Goal: Task Accomplishment & Management: Use online tool/utility

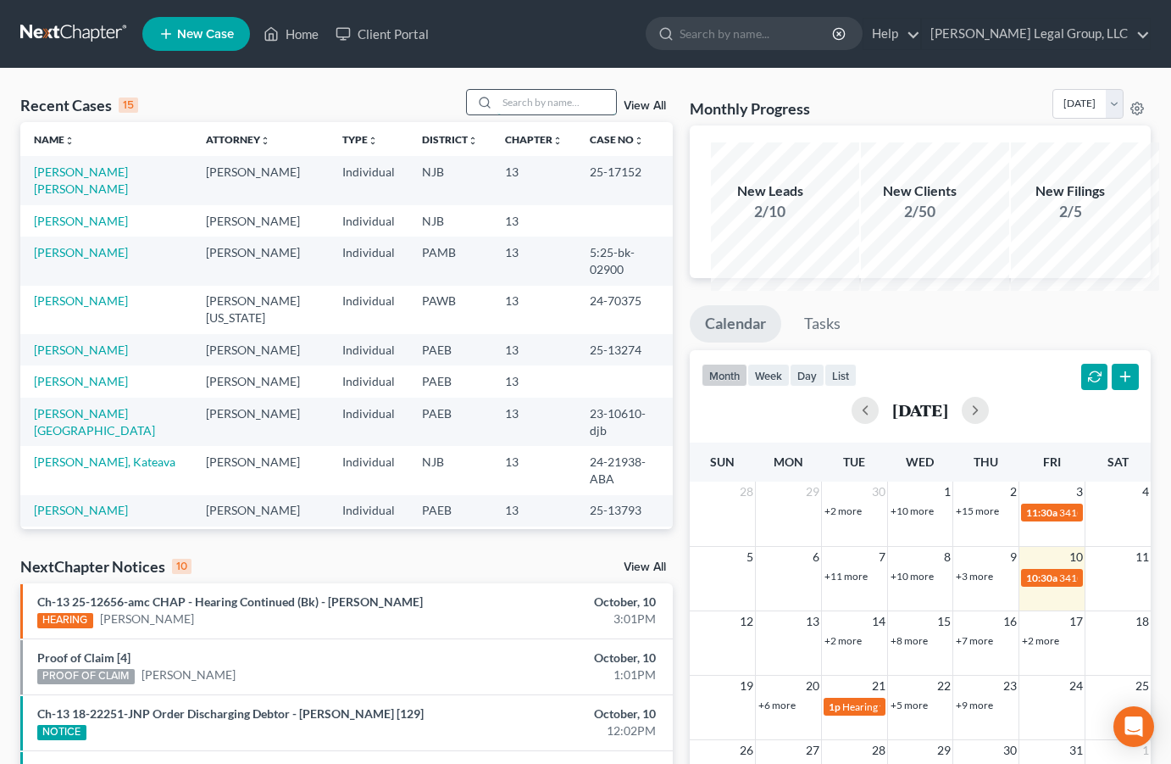
click at [497, 114] on input "search" at bounding box center [556, 102] width 119 height 25
paste input "25-13087"
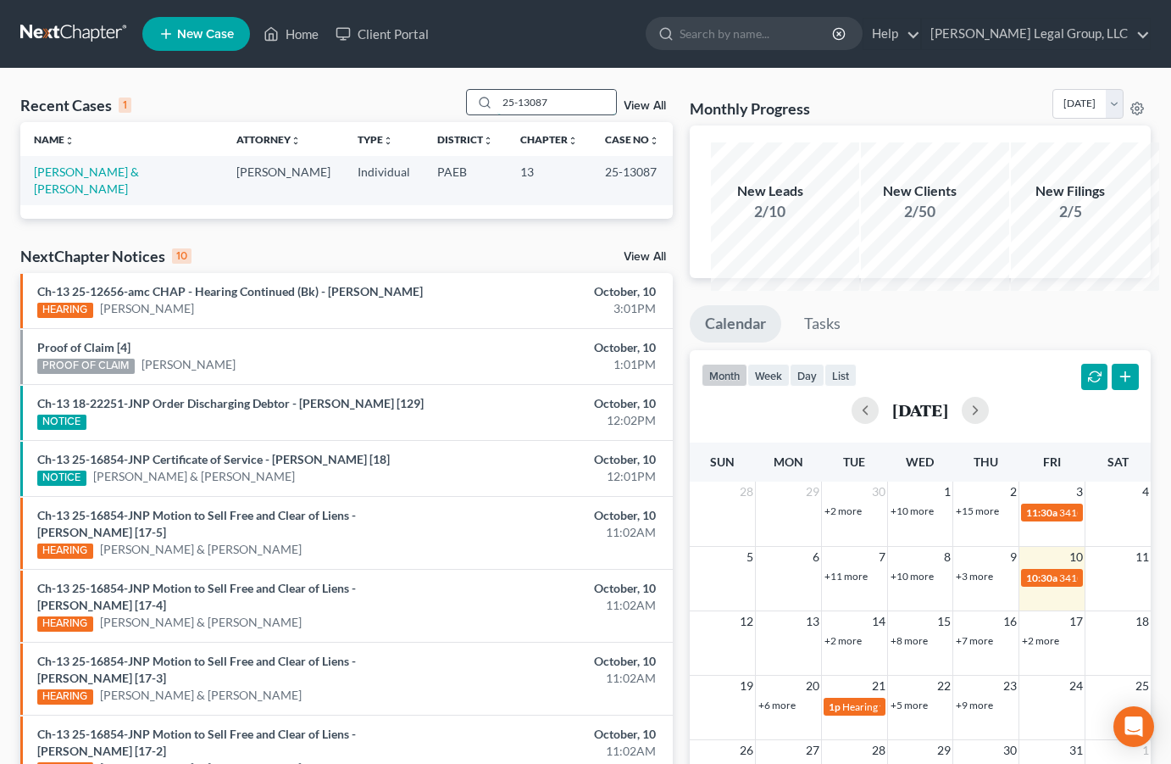
type input "25-13087"
click at [66, 204] on td "[PERSON_NAME] & [PERSON_NAME]" at bounding box center [121, 180] width 203 height 48
click at [75, 196] on link "[PERSON_NAME] & [PERSON_NAME]" at bounding box center [86, 179] width 105 height 31
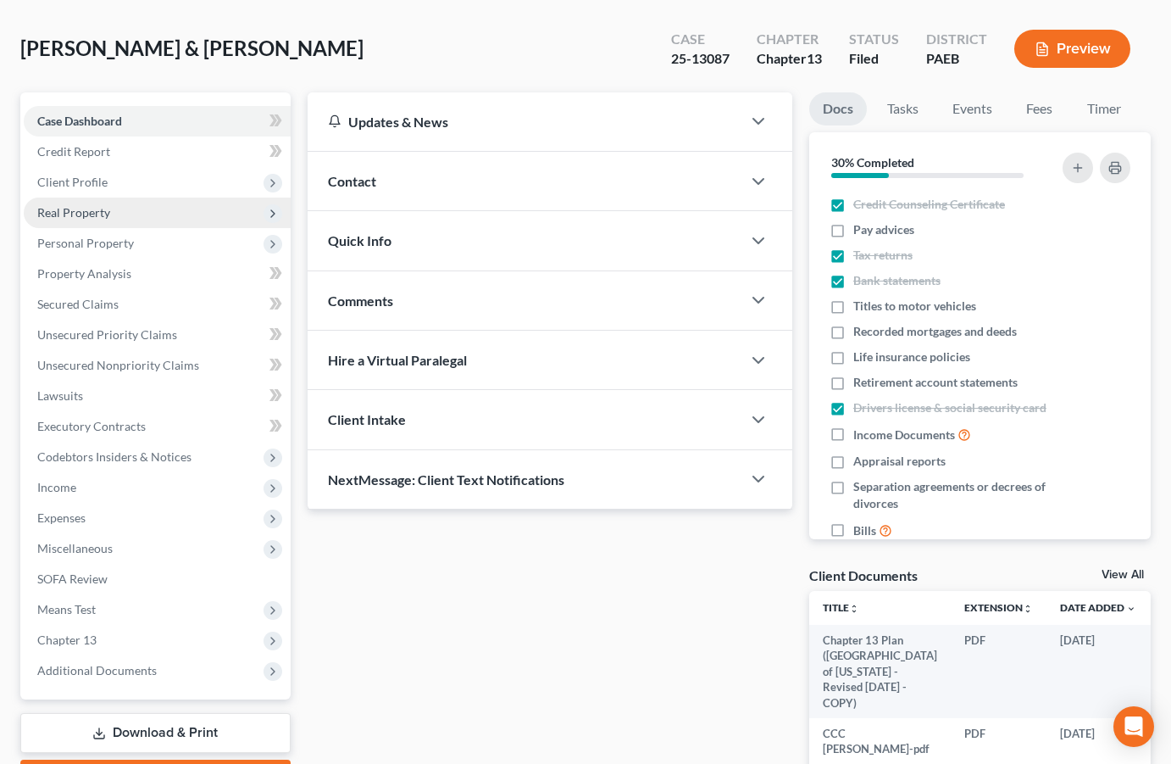
scroll to position [424, 0]
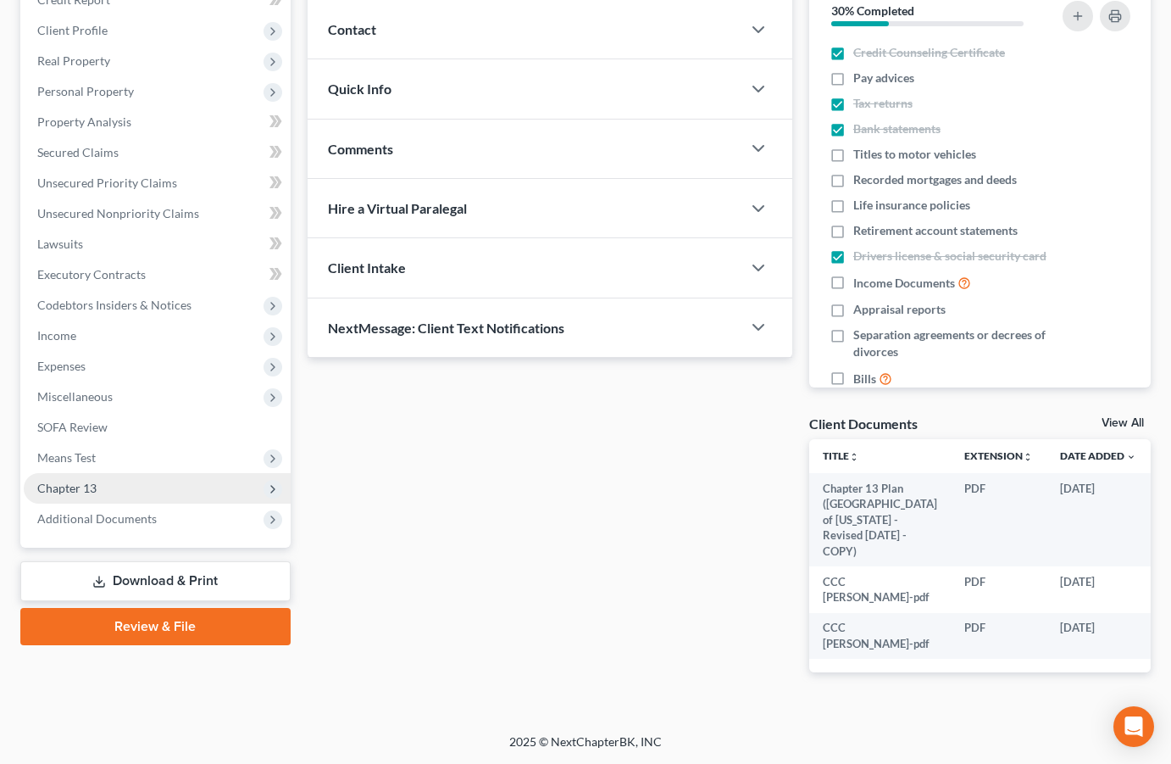
click at [140, 473] on span "Chapter 13" at bounding box center [157, 488] width 267 height 31
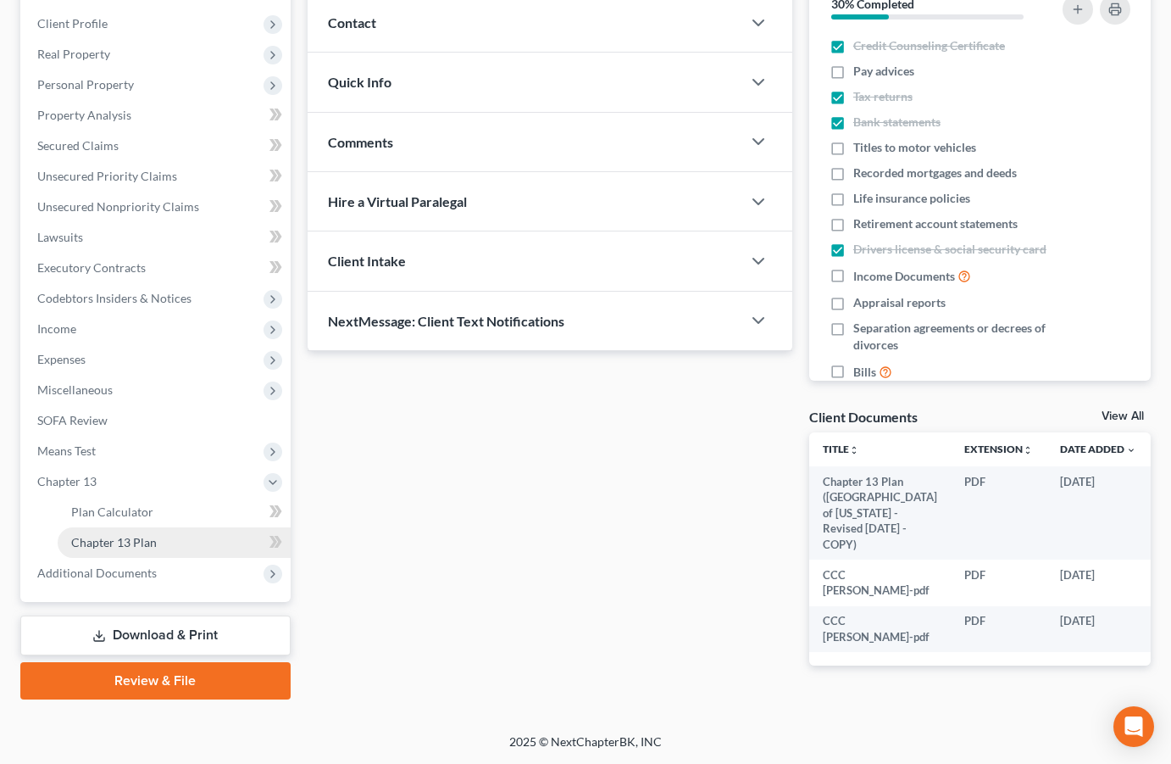
click at [157, 535] on span "Chapter 13 Plan" at bounding box center [114, 542] width 86 height 14
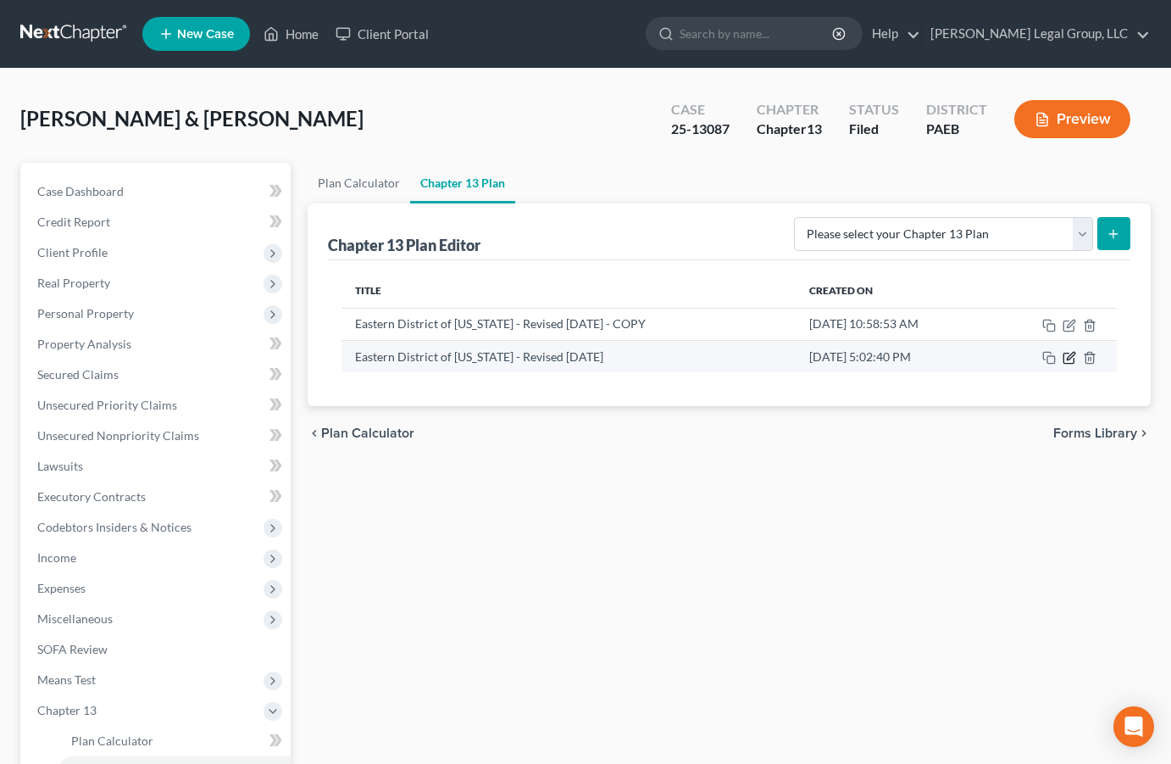
click at [1063, 364] on icon "button" at bounding box center [1070, 358] width 14 height 14
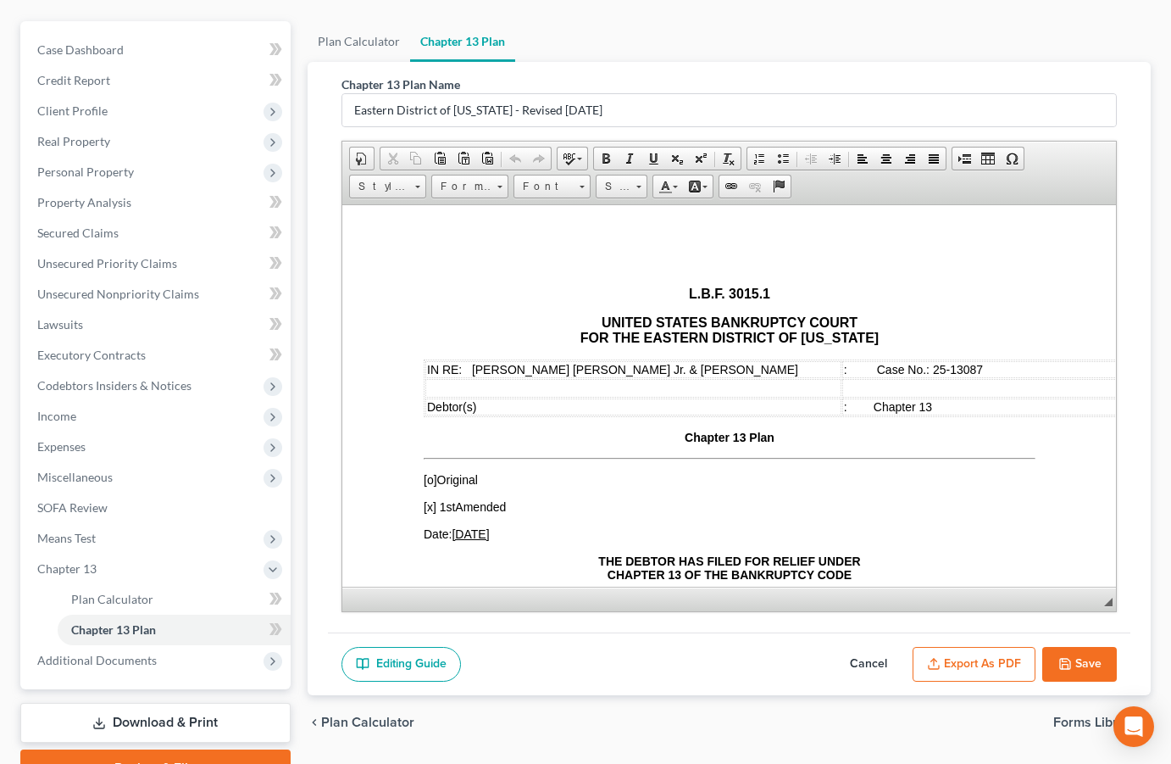
scroll to position [339, 0]
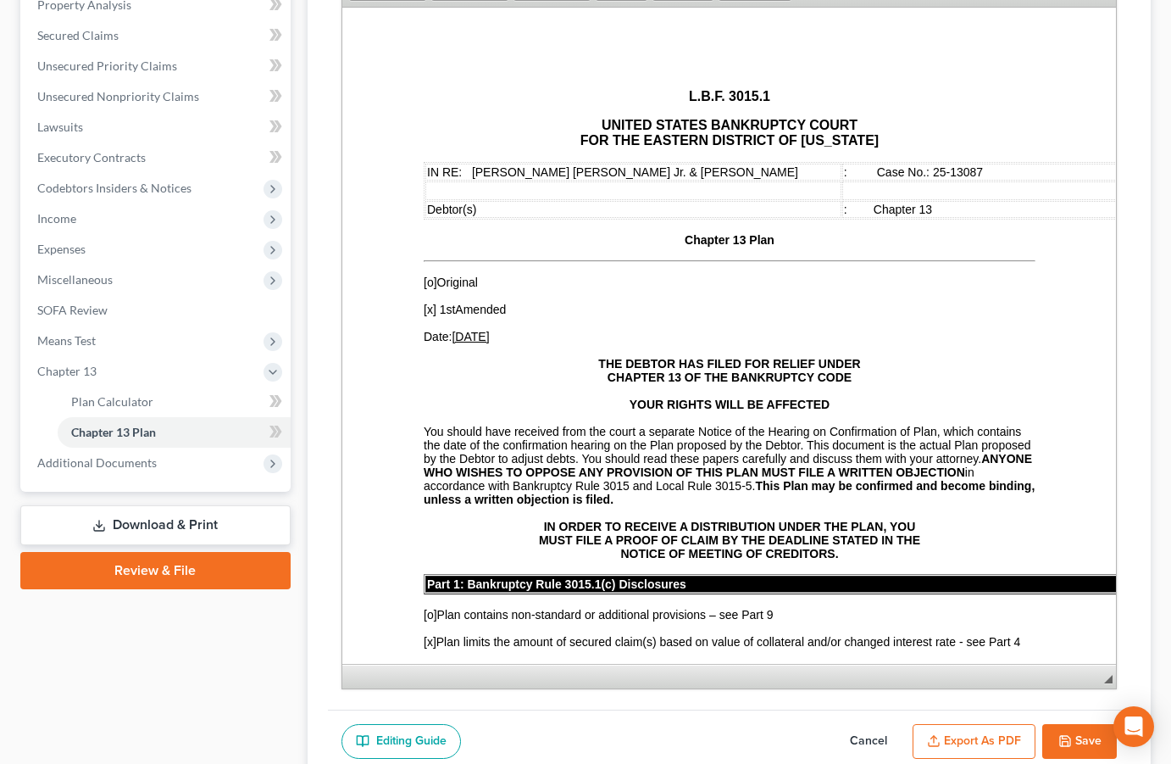
drag, startPoint x: 1095, startPoint y: 471, endPoint x: 1110, endPoint y: 741, distance: 269.9
click at [1110, 709] on div "Chapter 13 Plan Name Eastern District of [US_STATE] - Revised [DATE] Rich Text …" at bounding box center [729, 286] width 803 height 845
drag, startPoint x: 482, startPoint y: 360, endPoint x: 473, endPoint y: 360, distance: 9.3
click at [473, 342] on u "[DATE]" at bounding box center [469, 336] width 37 height 14
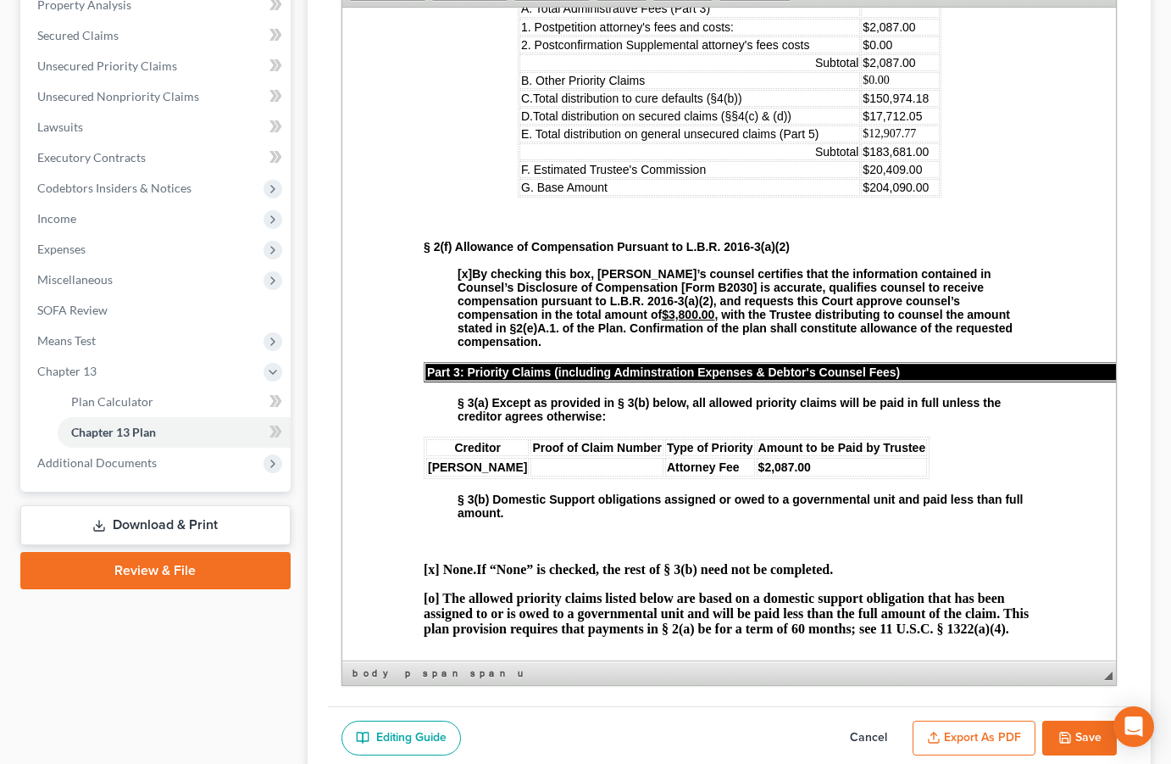
scroll to position [1186, 0]
